Goal: Use online tool/utility: Utilize a website feature to perform a specific function

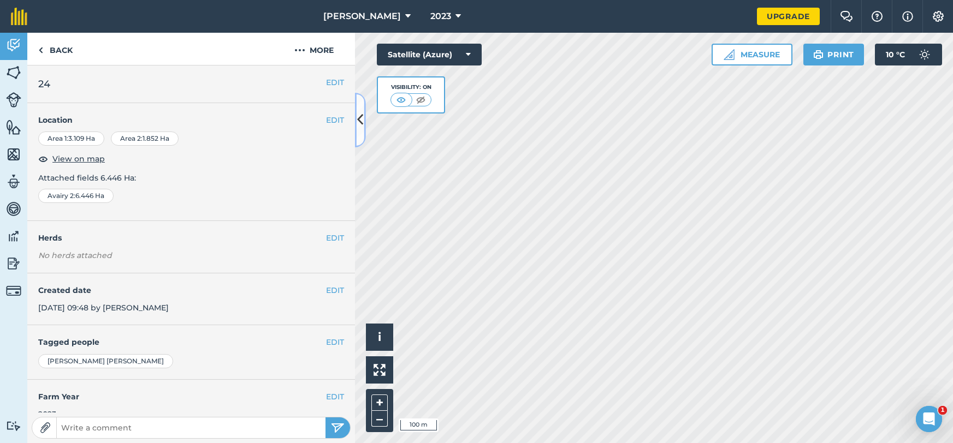
click at [358, 130] on button at bounding box center [360, 120] width 11 height 55
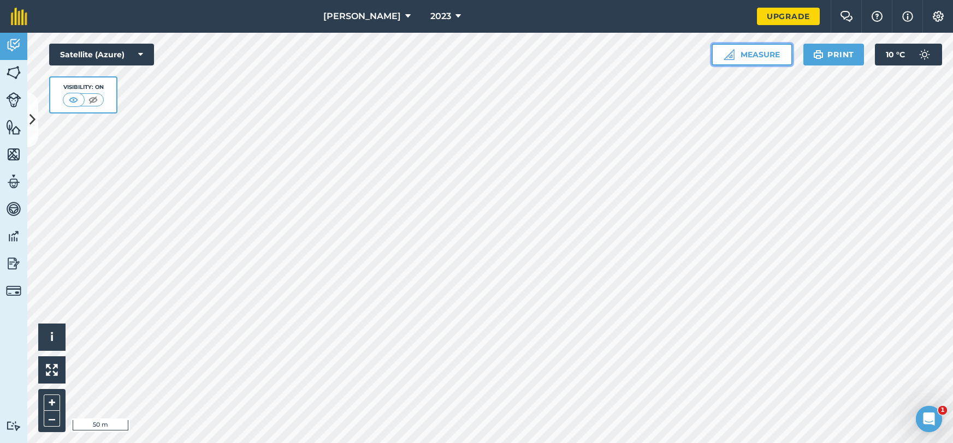
click at [754, 62] on button "Measure" at bounding box center [751, 55] width 81 height 22
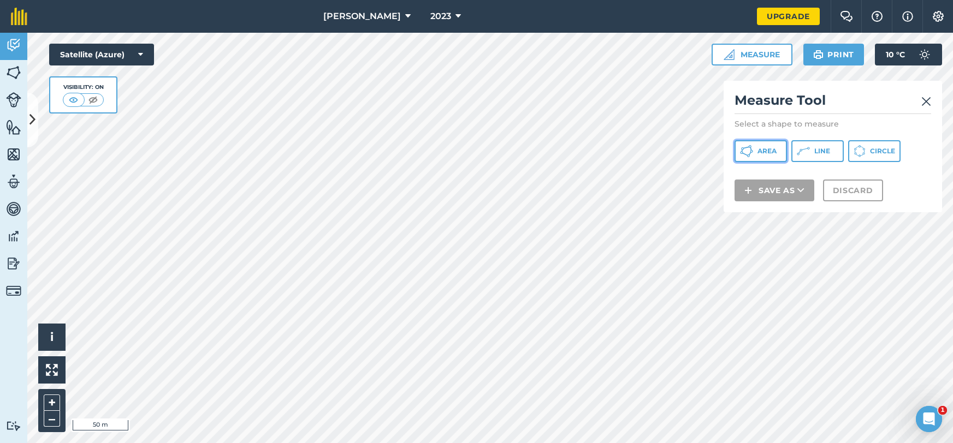
click at [752, 151] on icon at bounding box center [751, 151] width 3 height 3
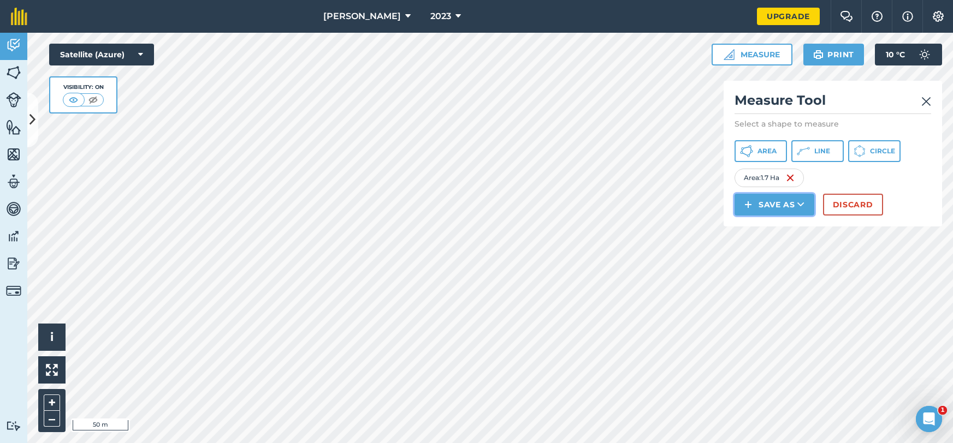
click at [776, 204] on button "Save as" at bounding box center [774, 205] width 80 height 22
click at [788, 280] on link "Note" at bounding box center [774, 278] width 76 height 24
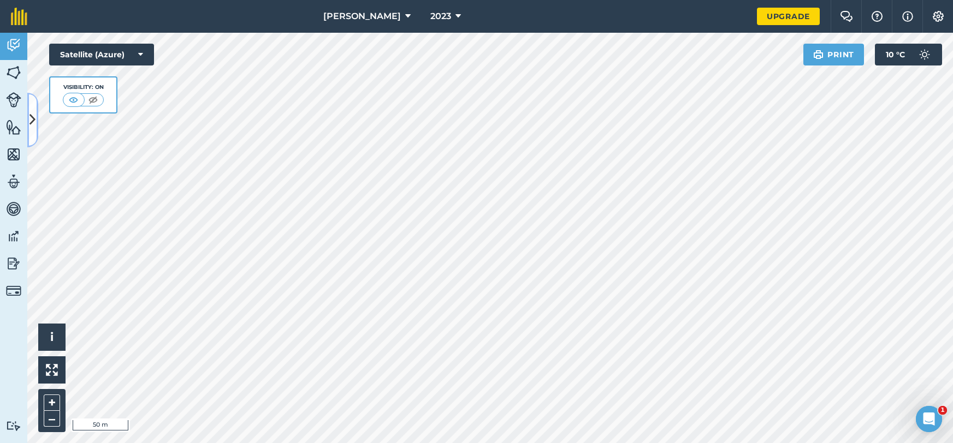
click at [37, 131] on button at bounding box center [32, 120] width 11 height 55
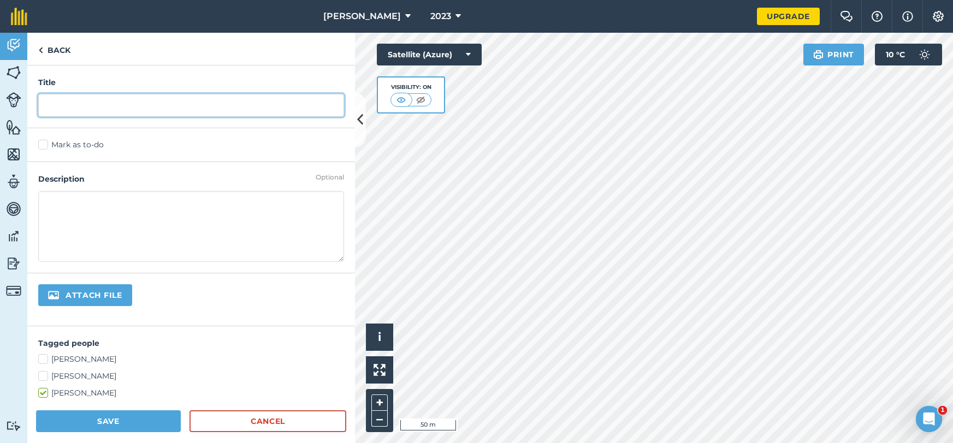
click at [85, 116] on input "text" at bounding box center [191, 105] width 306 height 23
type input "night"
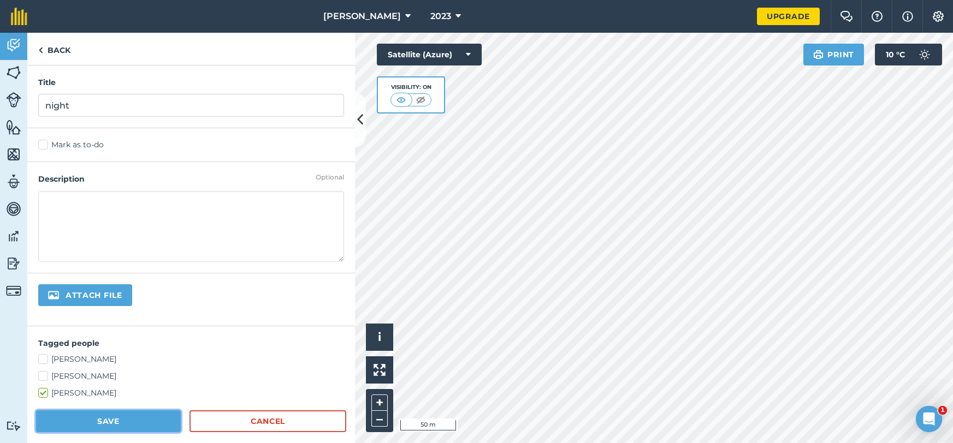
click at [110, 419] on button "Save" at bounding box center [108, 421] width 145 height 22
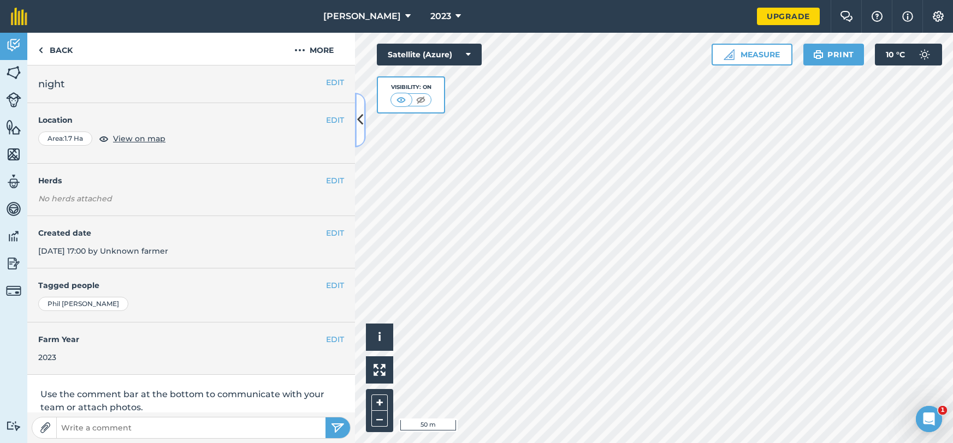
click at [360, 129] on button at bounding box center [360, 120] width 11 height 55
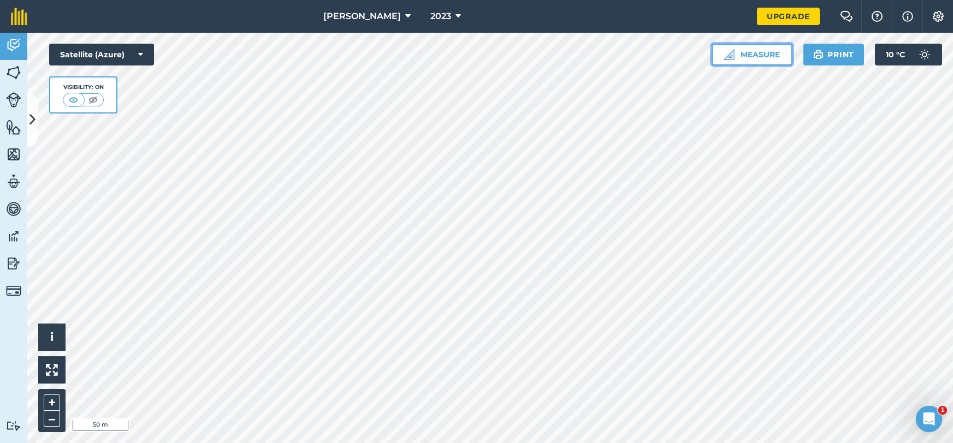
click at [755, 60] on button "Measure" at bounding box center [751, 55] width 81 height 22
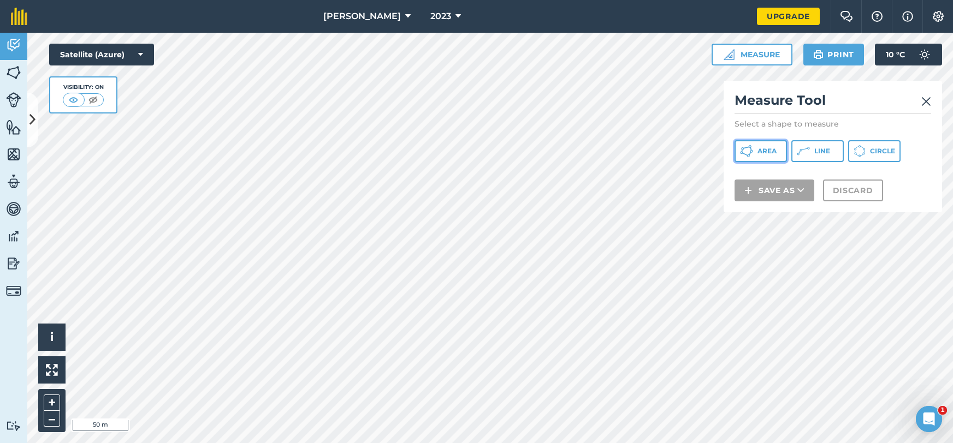
click at [755, 154] on button "Area" at bounding box center [760, 151] width 52 height 22
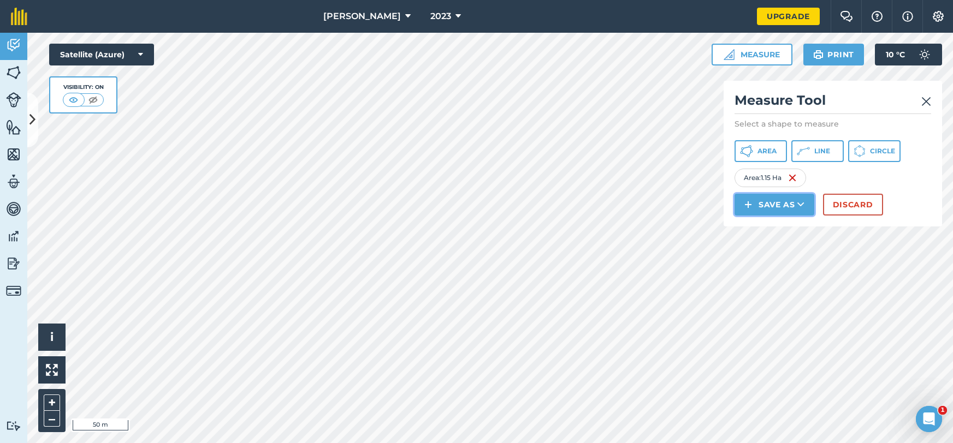
click at [776, 203] on button "Save as" at bounding box center [774, 205] width 80 height 22
click at [776, 275] on link "Note" at bounding box center [774, 278] width 76 height 24
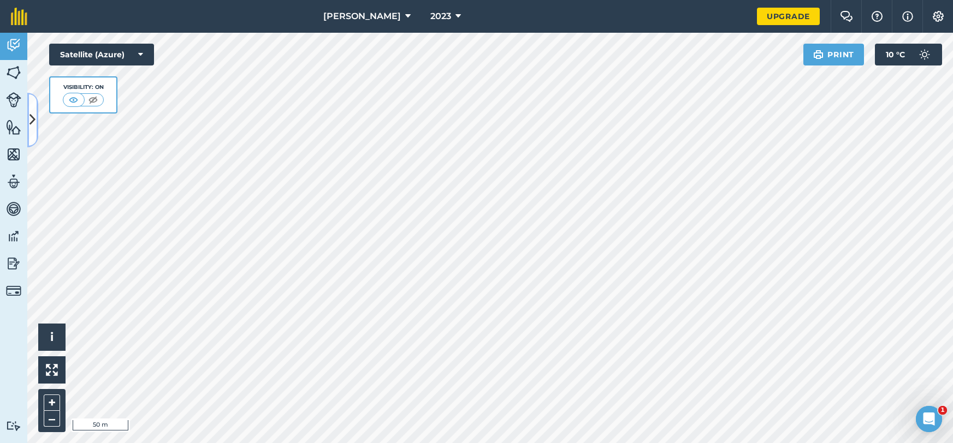
click at [27, 127] on button at bounding box center [32, 120] width 11 height 55
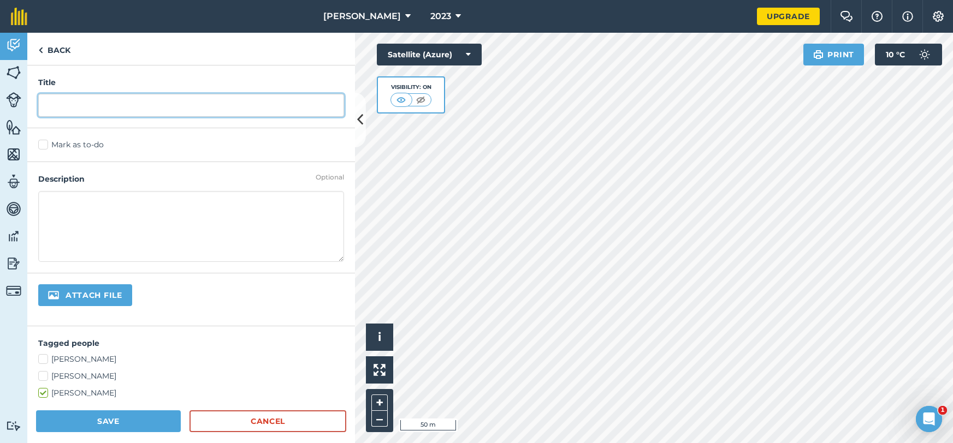
click at [88, 108] on input "text" at bounding box center [191, 105] width 306 height 23
type input "day"
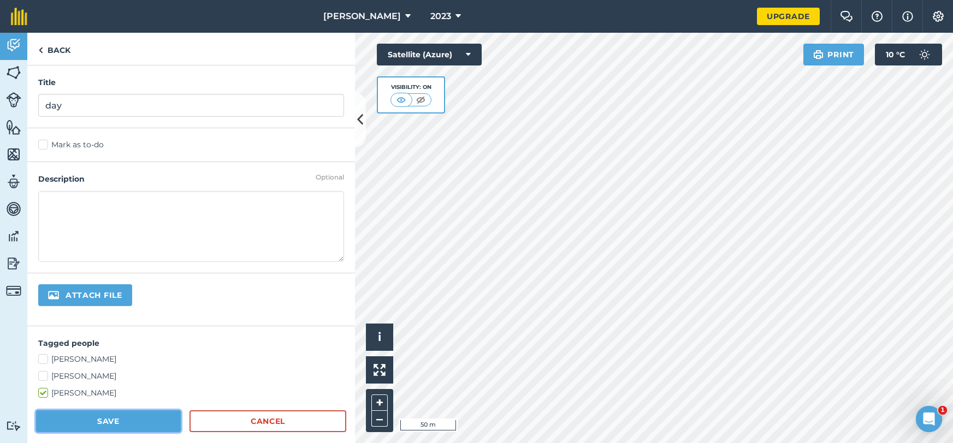
click at [127, 422] on button "Save" at bounding box center [108, 421] width 145 height 22
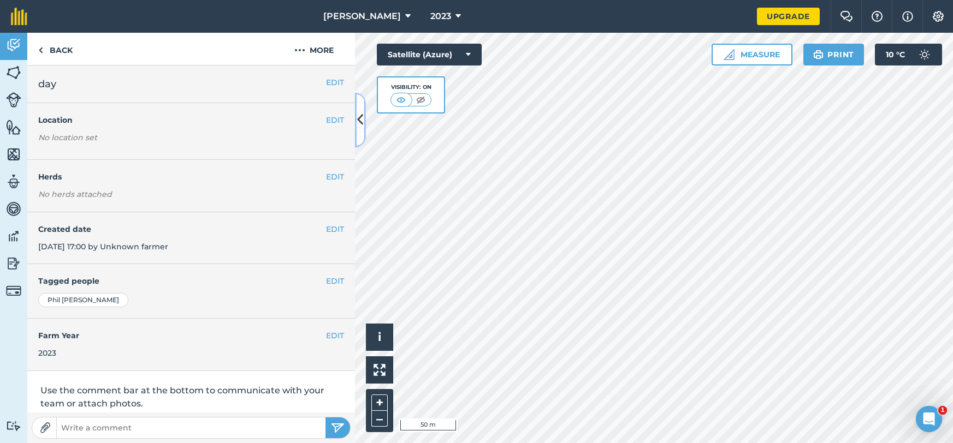
click at [361, 136] on button at bounding box center [360, 120] width 11 height 55
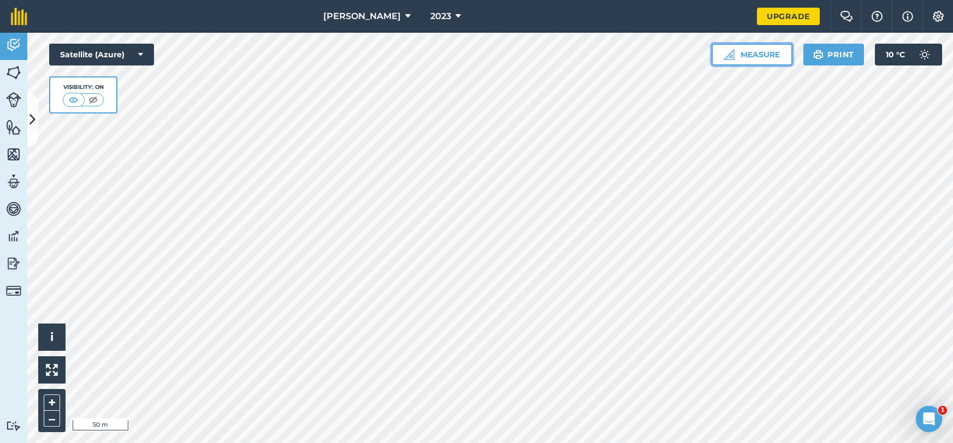
click at [753, 54] on button "Measure" at bounding box center [751, 55] width 81 height 22
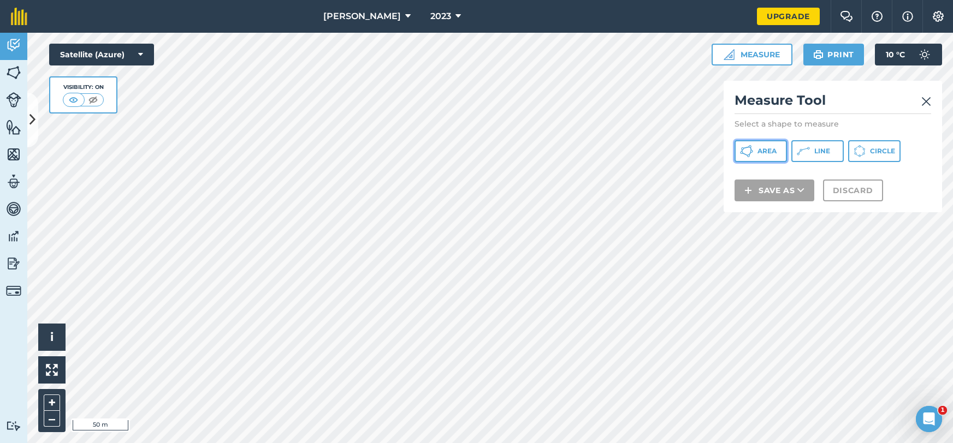
click at [766, 148] on span "Area" at bounding box center [766, 151] width 19 height 9
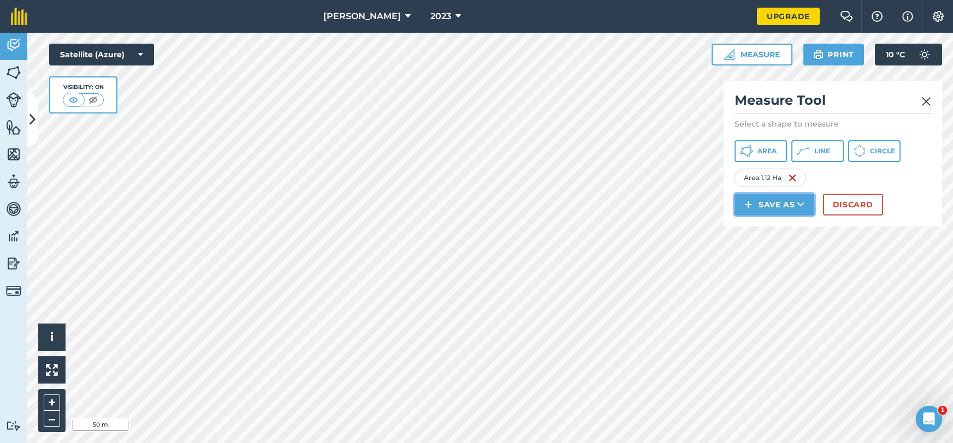
click at [770, 203] on button "Save as" at bounding box center [774, 205] width 80 height 22
click at [772, 280] on link "Note" at bounding box center [774, 278] width 76 height 24
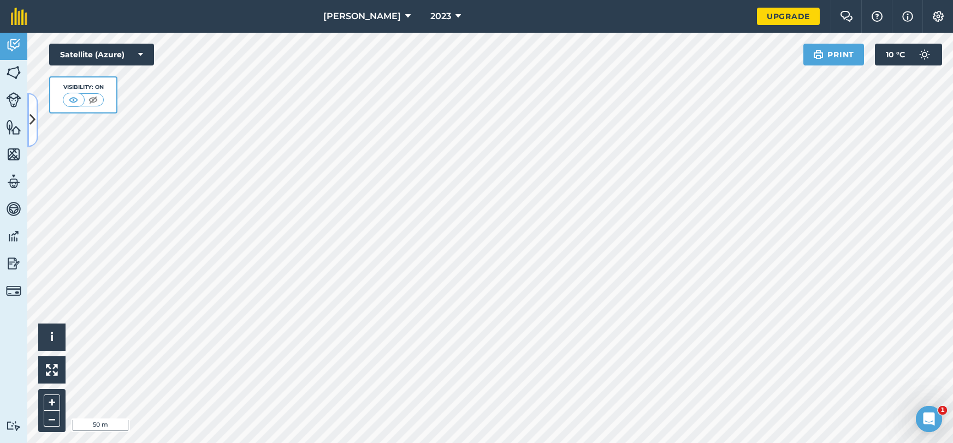
click at [32, 126] on icon at bounding box center [32, 119] width 6 height 19
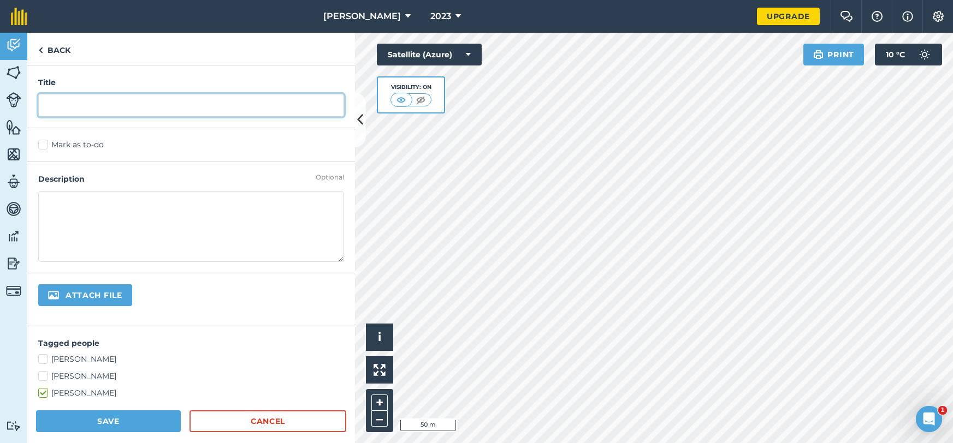
click at [90, 115] on input "text" at bounding box center [191, 105] width 306 height 23
type input "day"
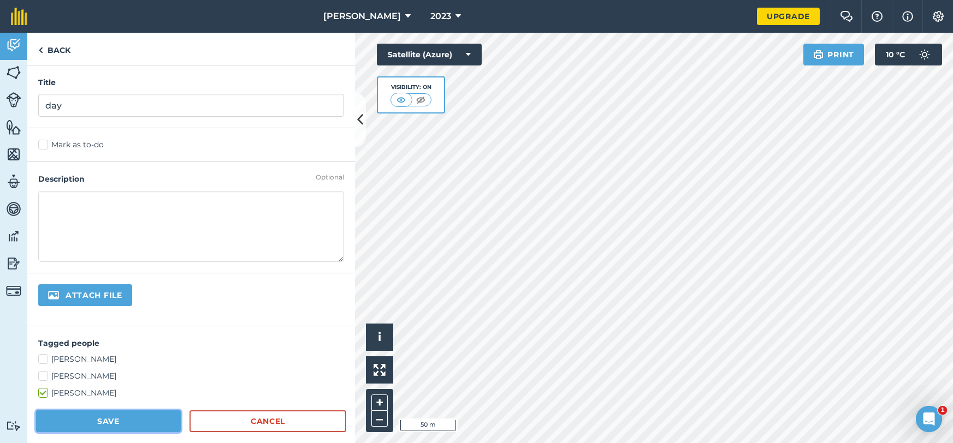
click at [124, 425] on button "Save" at bounding box center [108, 421] width 145 height 22
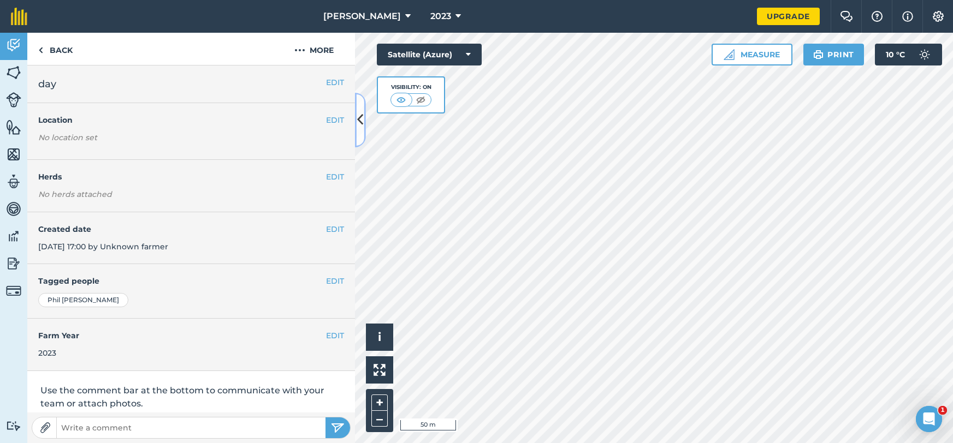
click at [364, 136] on button at bounding box center [360, 120] width 11 height 55
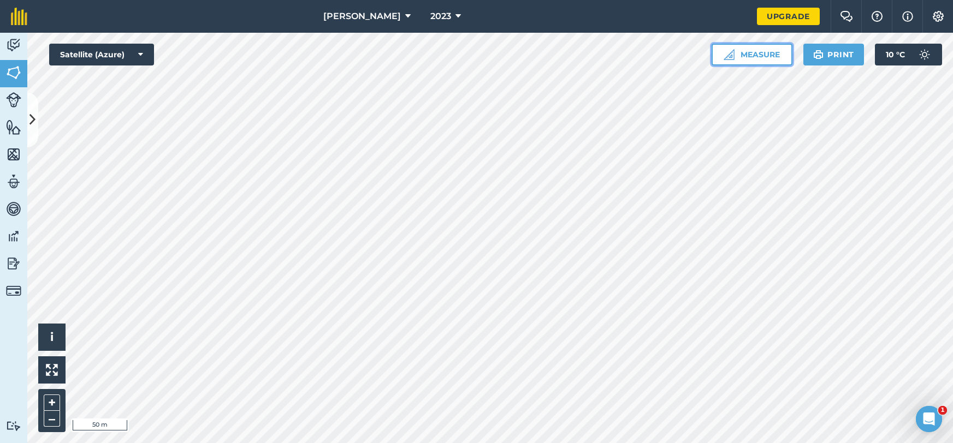
click at [739, 57] on button "Measure" at bounding box center [751, 55] width 81 height 22
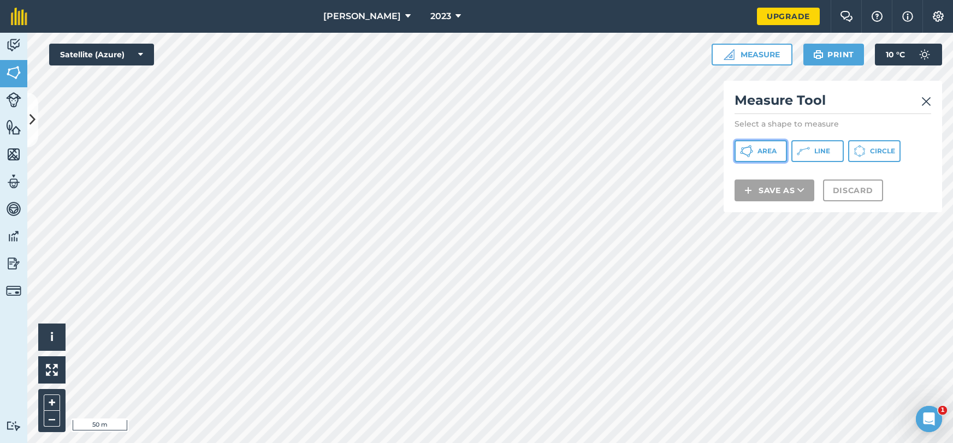
click at [764, 150] on span "Area" at bounding box center [766, 151] width 19 height 9
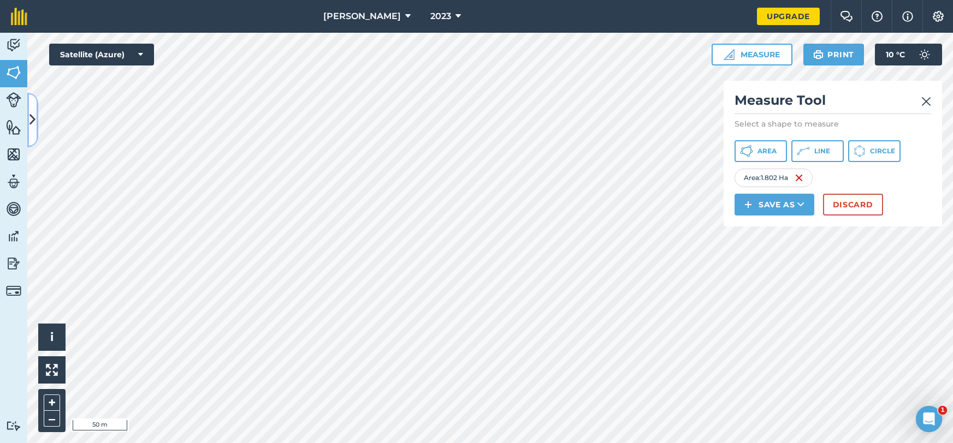
click at [34, 138] on button at bounding box center [32, 120] width 11 height 55
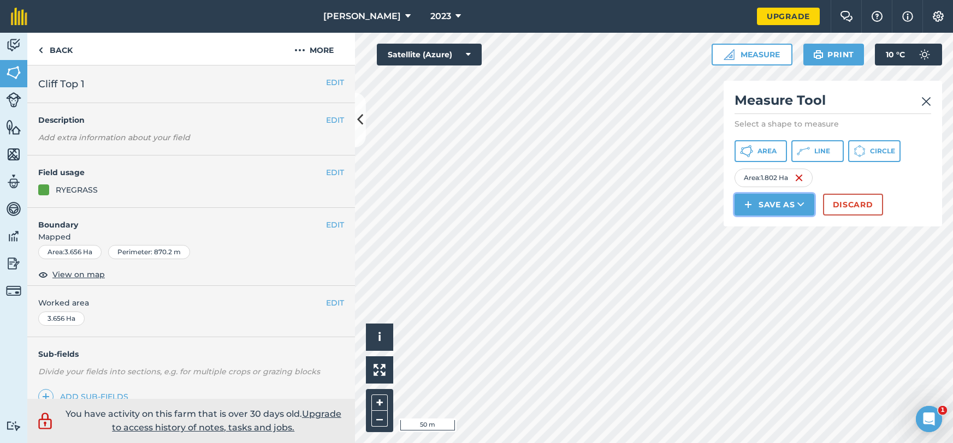
click at [768, 205] on button "Save as" at bounding box center [774, 205] width 80 height 22
click at [767, 278] on link "Note" at bounding box center [774, 278] width 76 height 24
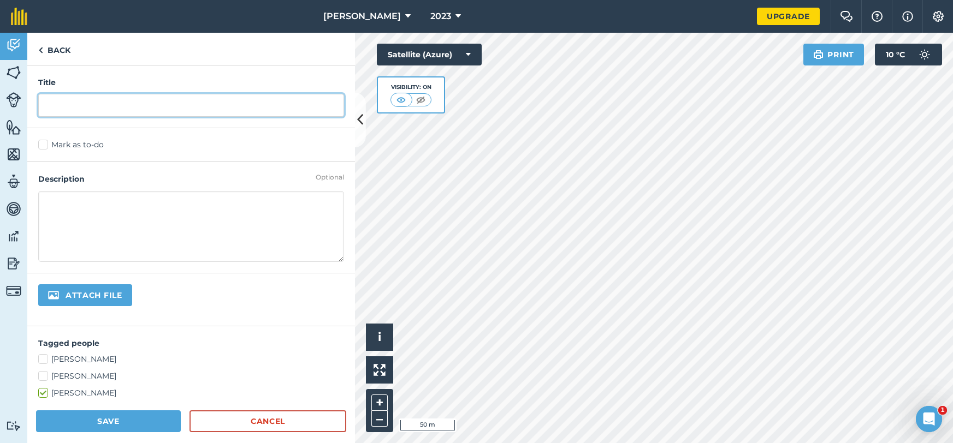
click at [129, 103] on input "text" at bounding box center [191, 105] width 306 height 23
type input "night"
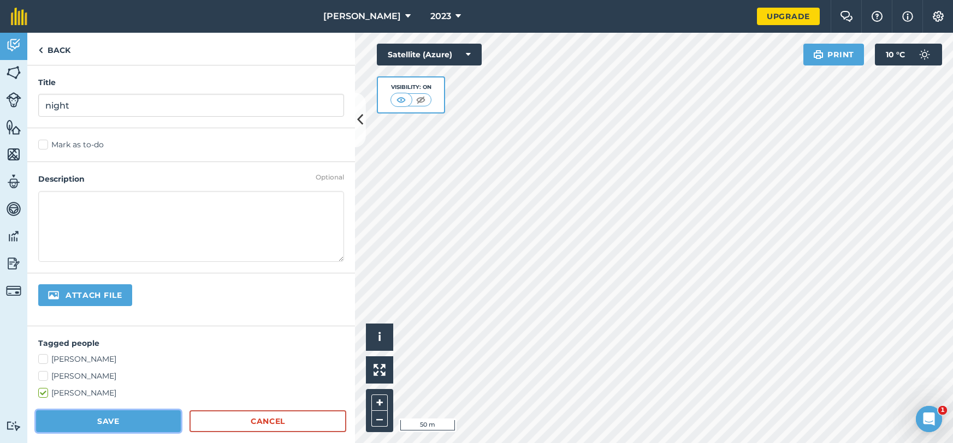
click at [138, 429] on button "Save" at bounding box center [108, 421] width 145 height 22
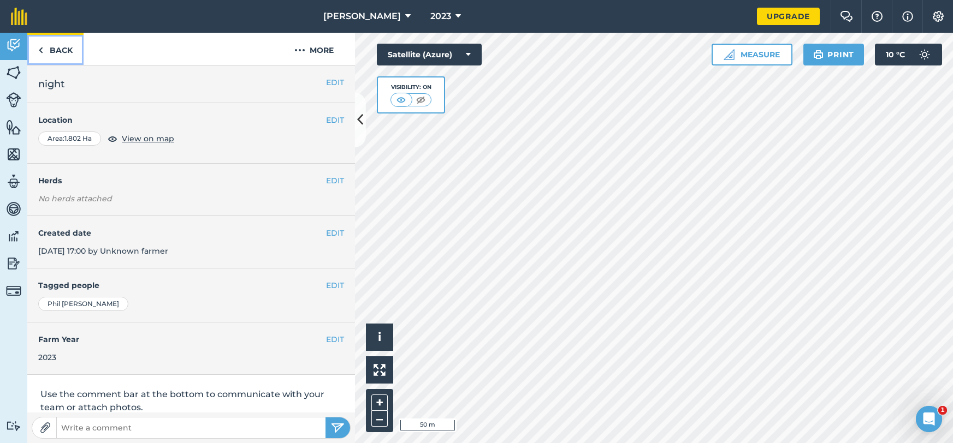
click at [64, 51] on link "Back" at bounding box center [55, 49] width 56 height 32
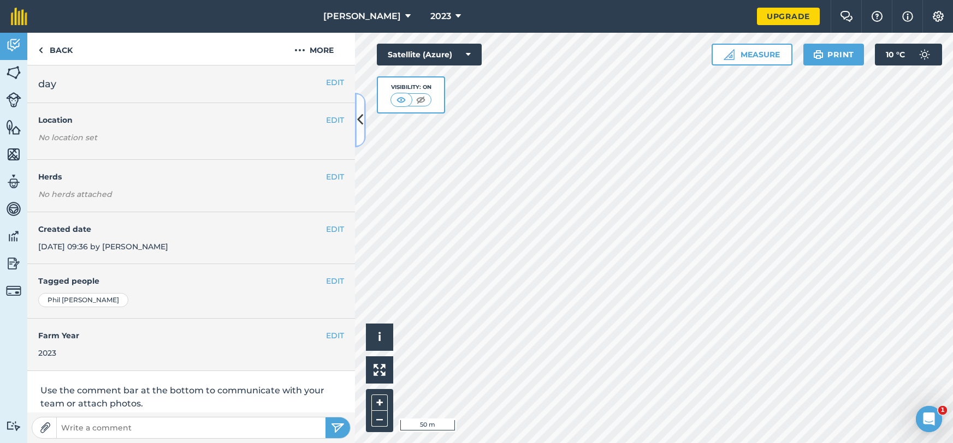
click at [362, 133] on button at bounding box center [360, 120] width 11 height 55
